Goal: Information Seeking & Learning: Learn about a topic

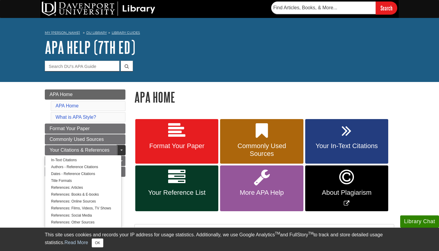
click at [121, 148] on link "Toggle Dropdown" at bounding box center [121, 150] width 8 height 10
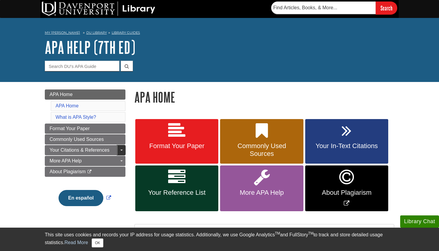
click at [121, 148] on link "Toggle Dropdown" at bounding box center [121, 150] width 8 height 10
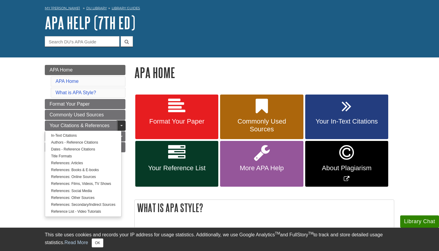
scroll to position [50, 0]
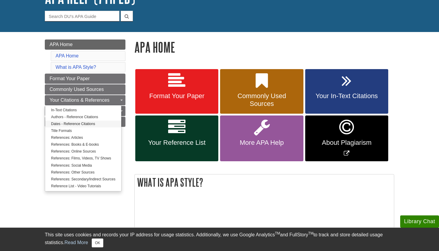
click at [110, 121] on link "Dates - Reference Citations" at bounding box center [83, 123] width 76 height 7
click at [189, 90] on link "Format Your Paper" at bounding box center [176, 91] width 83 height 45
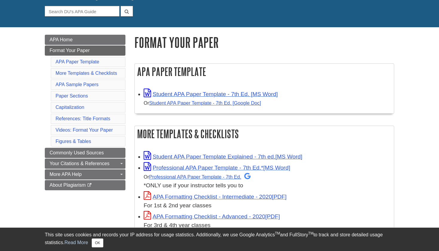
scroll to position [63, 0]
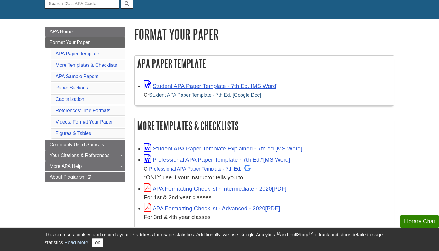
click at [209, 95] on link "Student APA Paper Template - 7th Ed. [Google Doc]" at bounding box center [205, 94] width 112 height 5
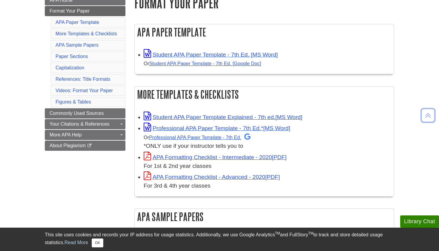
scroll to position [96, 0]
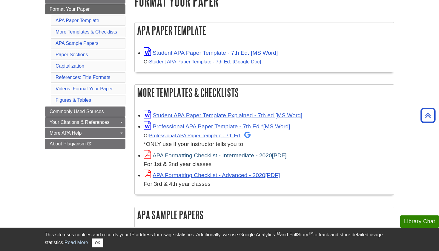
click at [193, 153] on link "APA Formatting Checklist - Intermediate - 2020" at bounding box center [215, 155] width 143 height 6
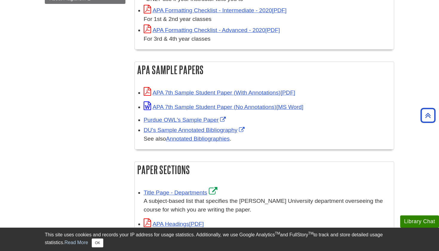
scroll to position [242, 0]
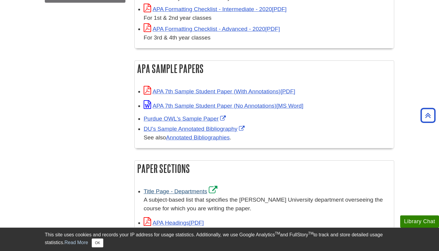
click at [168, 189] on link "Title Page - Departments" at bounding box center [181, 191] width 75 height 6
